Goal: Task Accomplishment & Management: Use online tool/utility

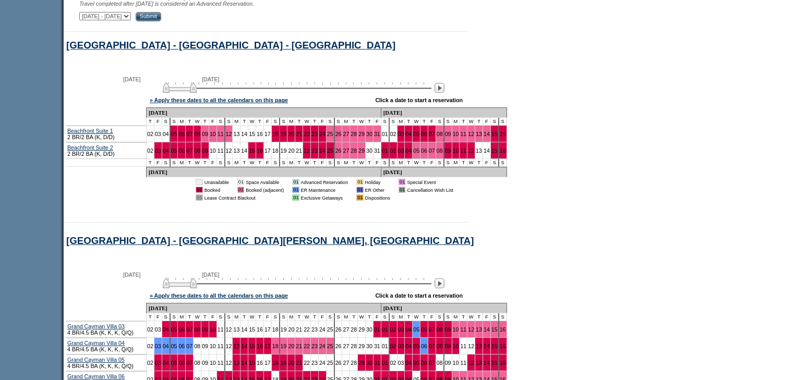
scroll to position [543, 0]
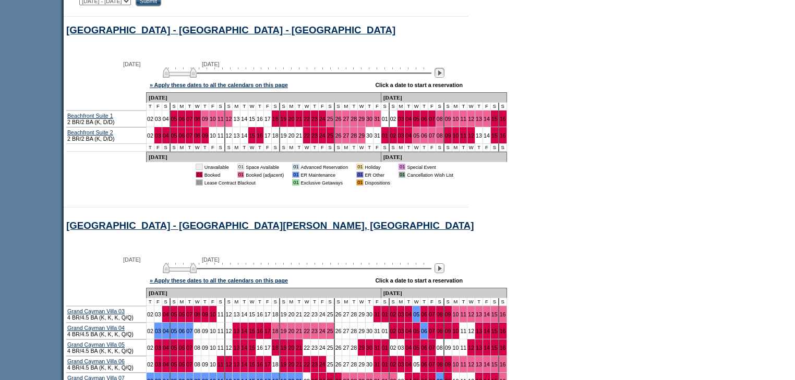
click at [444, 78] on img at bounding box center [439, 73] width 10 height 10
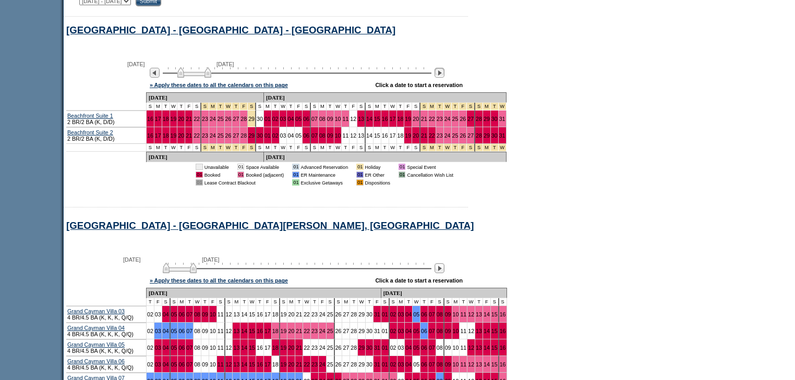
click at [444, 78] on img at bounding box center [439, 73] width 10 height 10
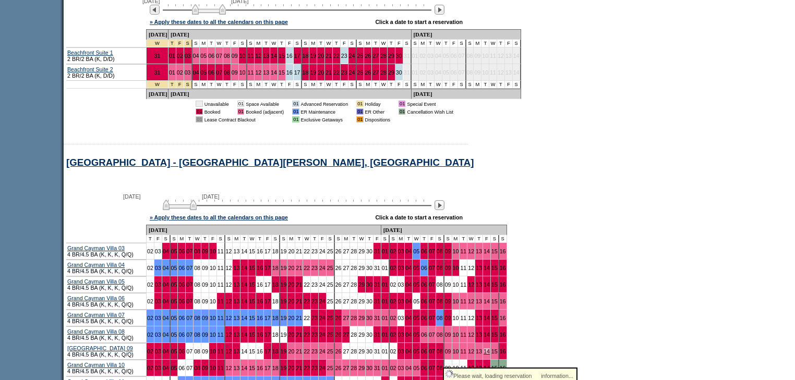
scroll to position [710, 0]
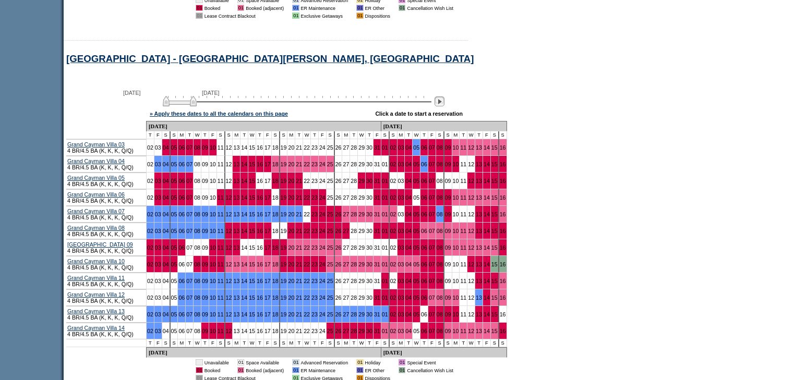
click at [440, 106] on img at bounding box center [439, 101] width 10 height 10
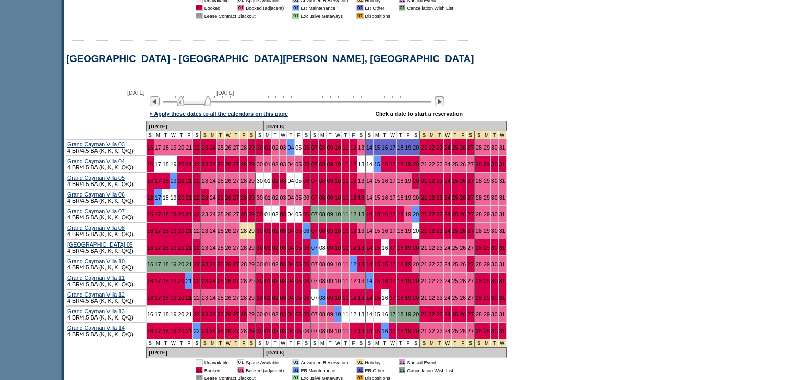
click at [440, 106] on img at bounding box center [439, 101] width 10 height 10
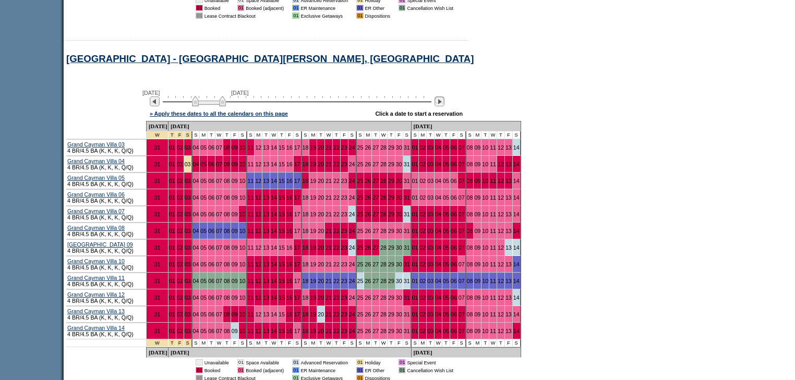
click at [440, 106] on img at bounding box center [439, 101] width 10 height 10
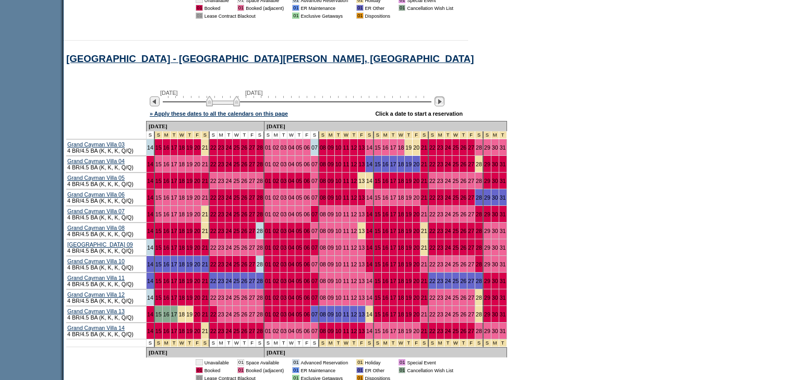
click at [440, 106] on img at bounding box center [439, 101] width 10 height 10
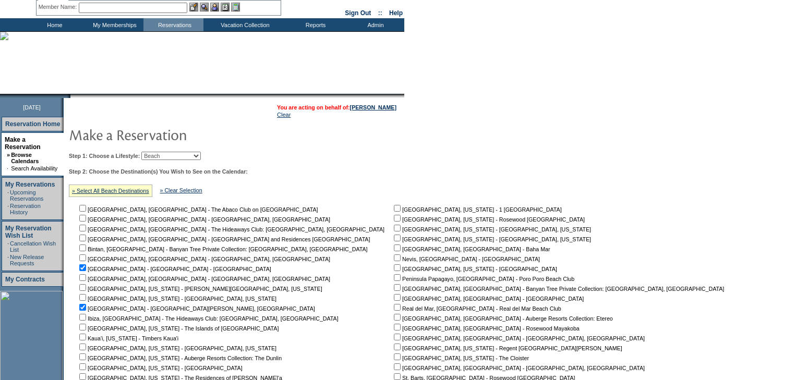
scroll to position [0, 0]
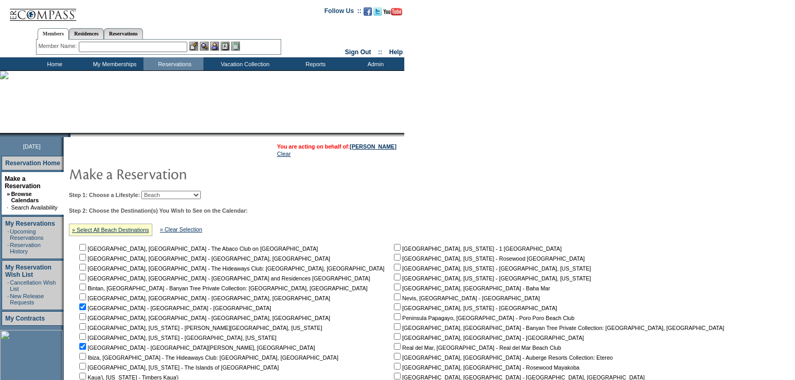
click at [156, 44] on input "text" at bounding box center [133, 47] width 108 height 10
click at [168, 46] on input "text" at bounding box center [133, 47] width 108 height 10
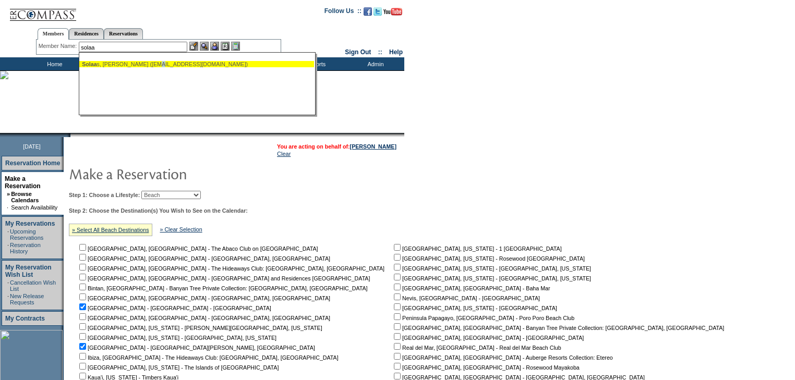
click at [170, 63] on div "[PERSON_NAME], [PERSON_NAME] ([EMAIL_ADDRESS][DOMAIN_NAME])" at bounding box center [196, 64] width 229 height 6
type input "[PERSON_NAME] ([EMAIL_ADDRESS][DOMAIN_NAME])"
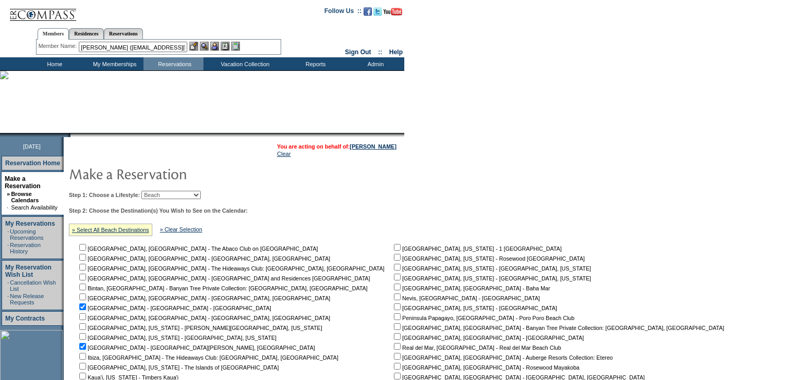
click at [217, 46] on img at bounding box center [214, 46] width 9 height 9
click at [209, 46] on img at bounding box center [204, 46] width 9 height 9
